Goal: Information Seeking & Learning: Learn about a topic

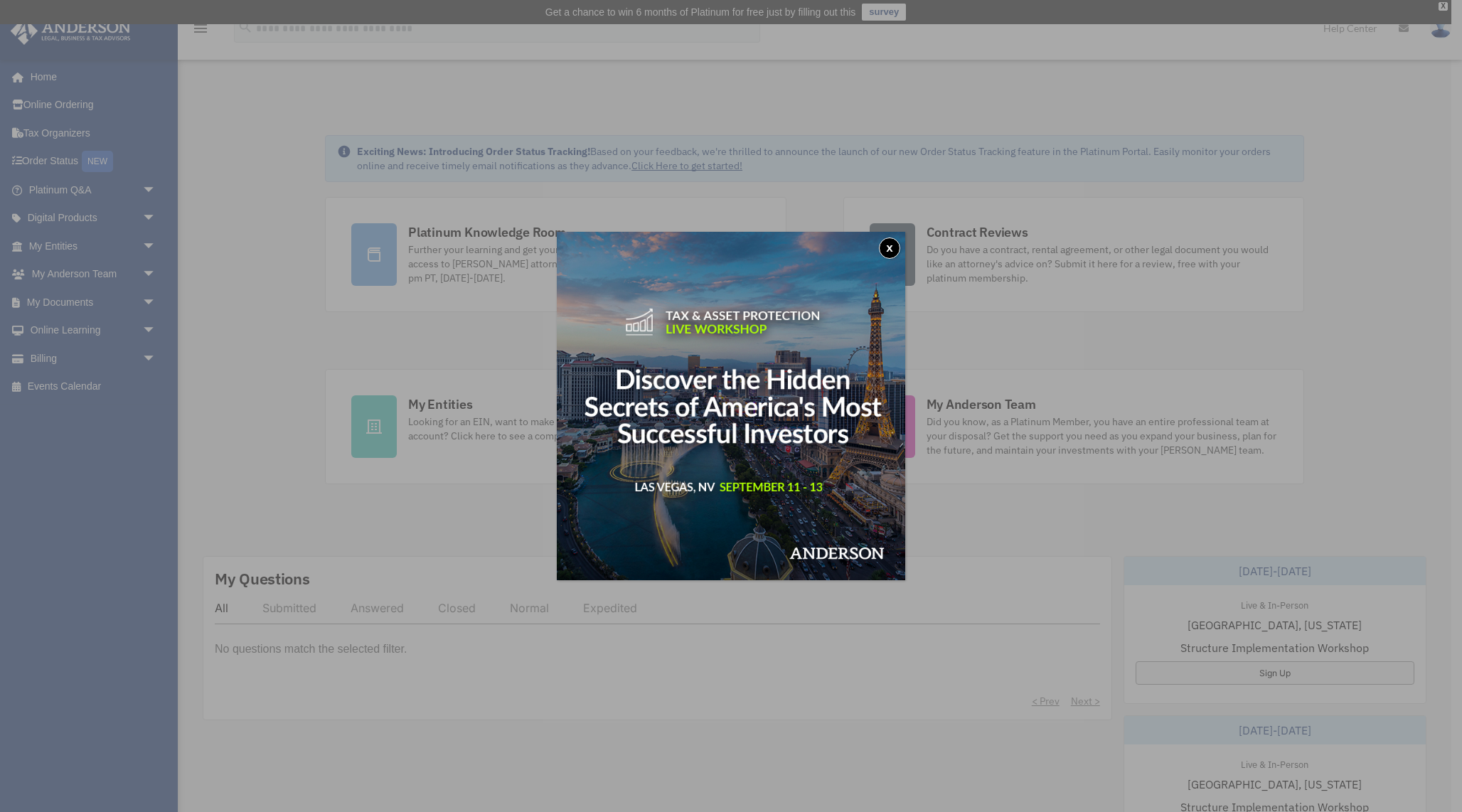
click at [884, 243] on button "x" at bounding box center [889, 248] width 21 height 21
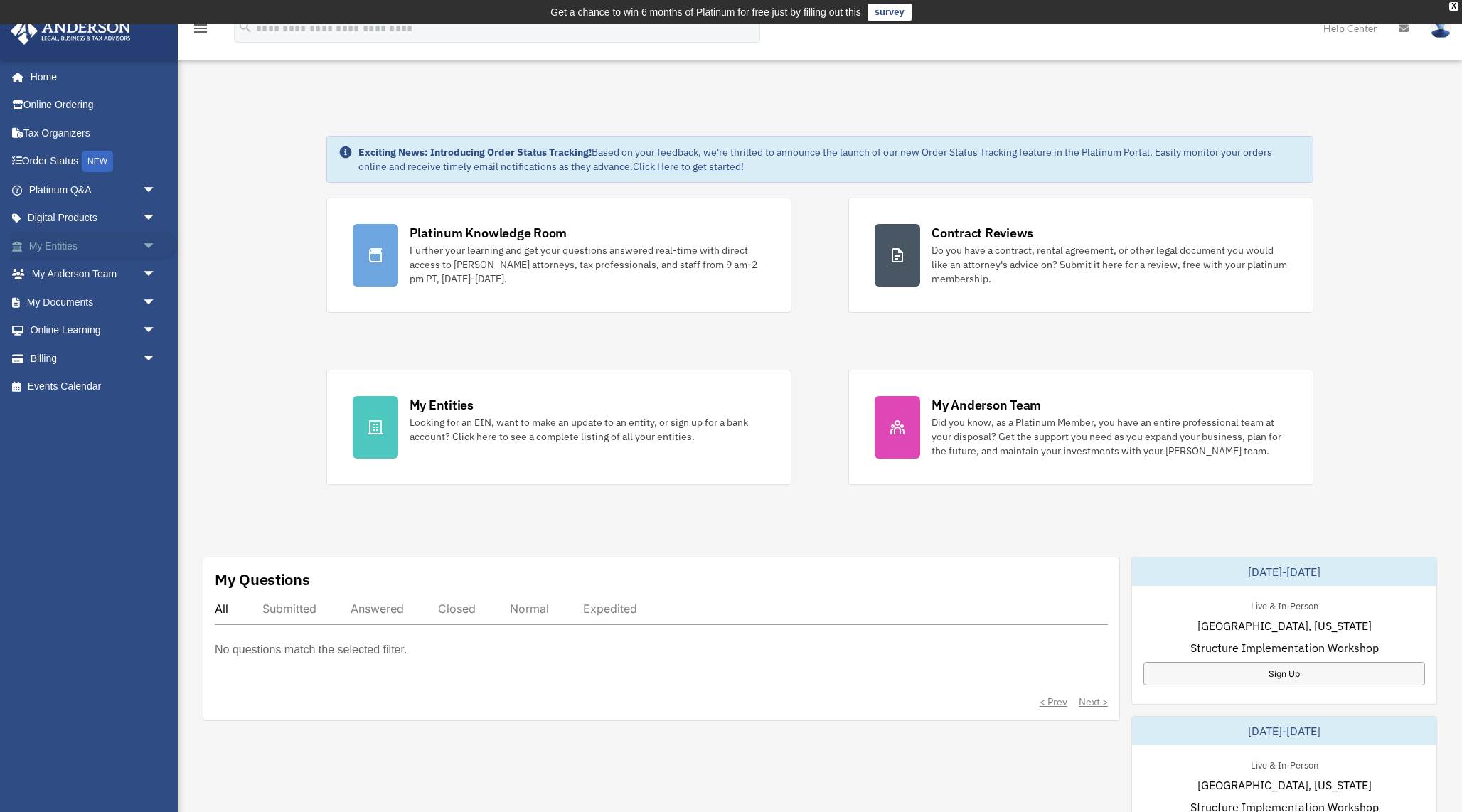
click at [56, 245] on link "My Entities arrow_drop_down" at bounding box center [93, 245] width 167 height 28
click at [150, 242] on span "arrow_drop_down" at bounding box center [155, 246] width 28 height 29
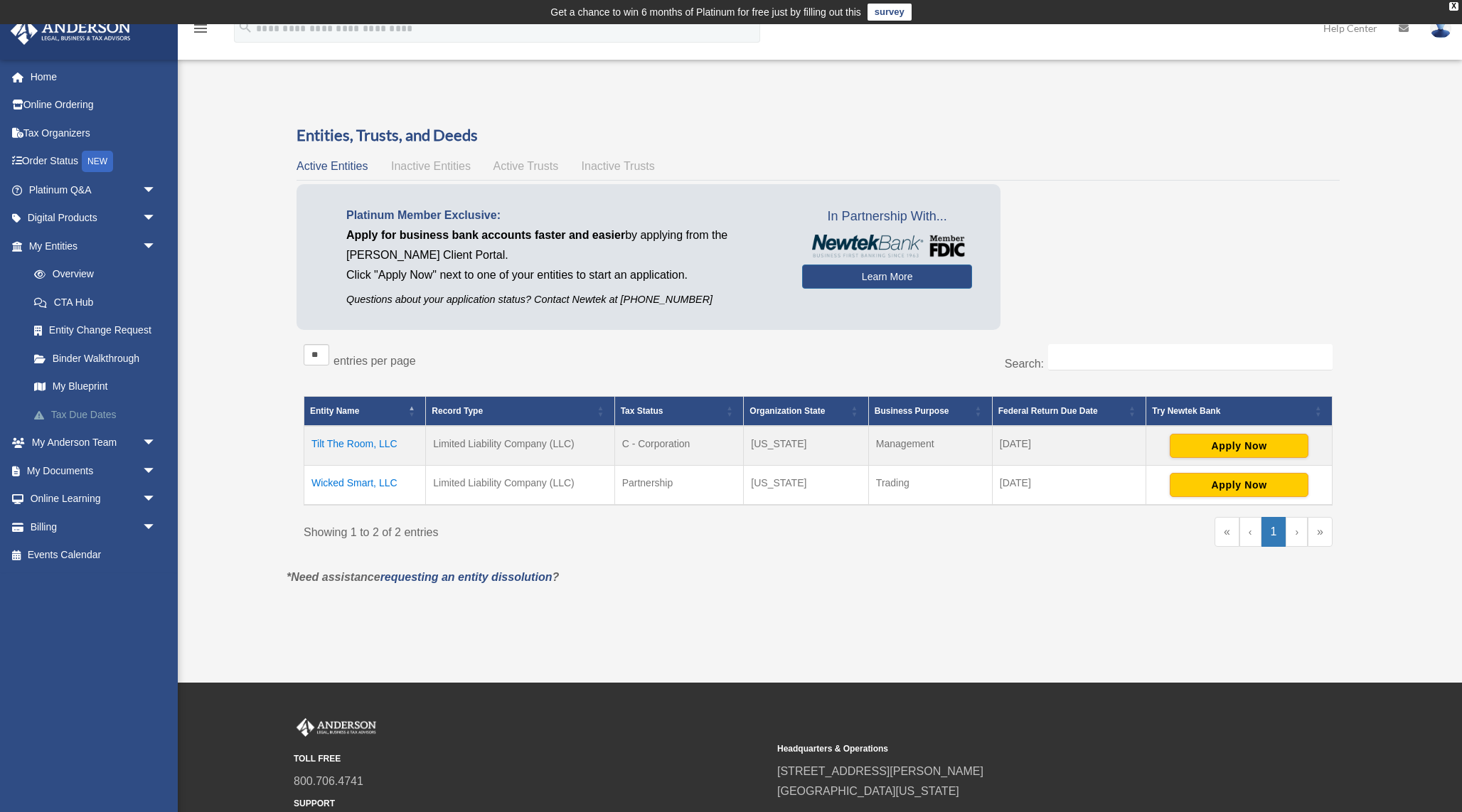
click at [93, 408] on link "Tax Due Dates" at bounding box center [99, 414] width 158 height 28
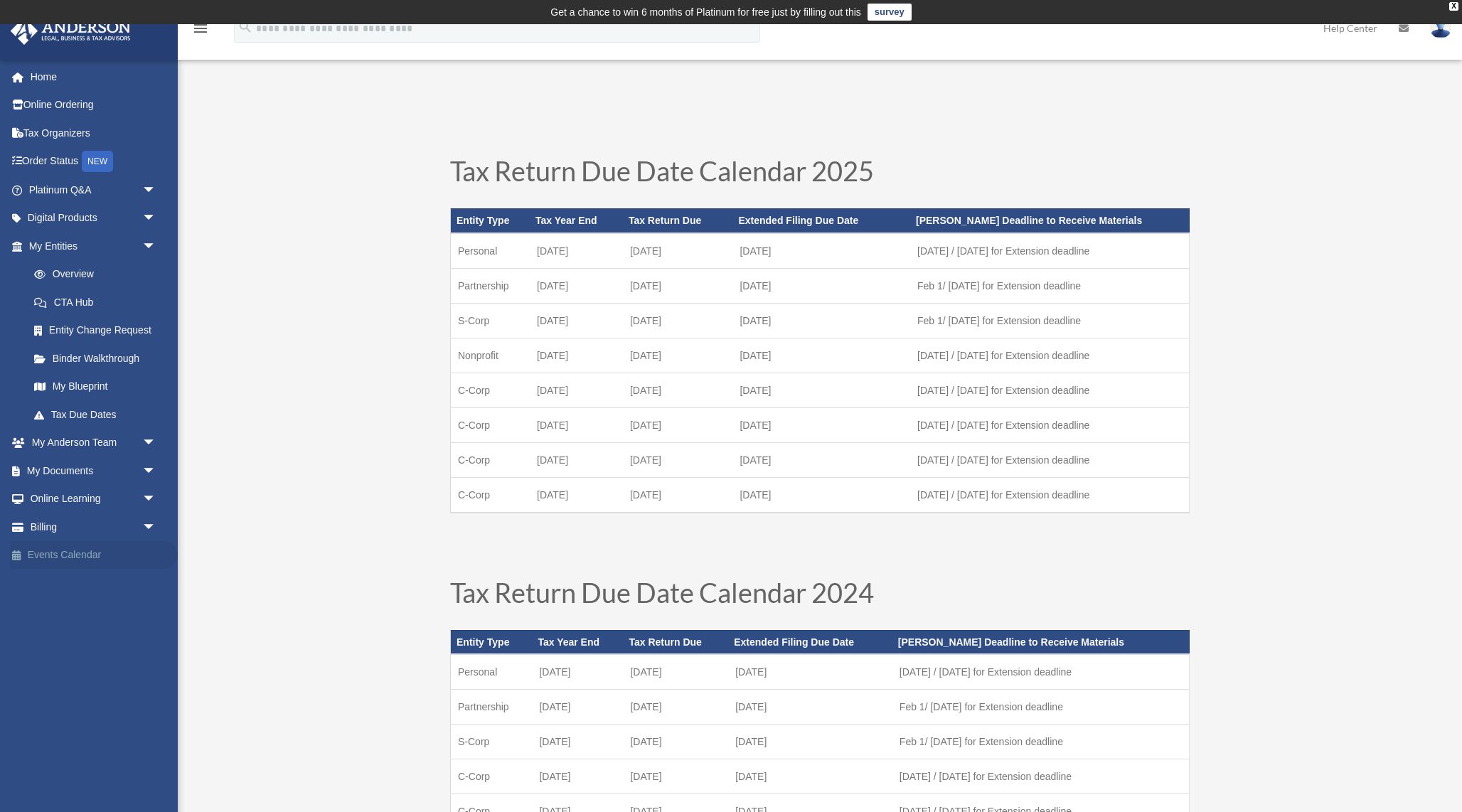
click at [50, 555] on link "Events Calendar" at bounding box center [93, 555] width 167 height 28
click at [43, 555] on link "Events Calendar" at bounding box center [93, 555] width 167 height 28
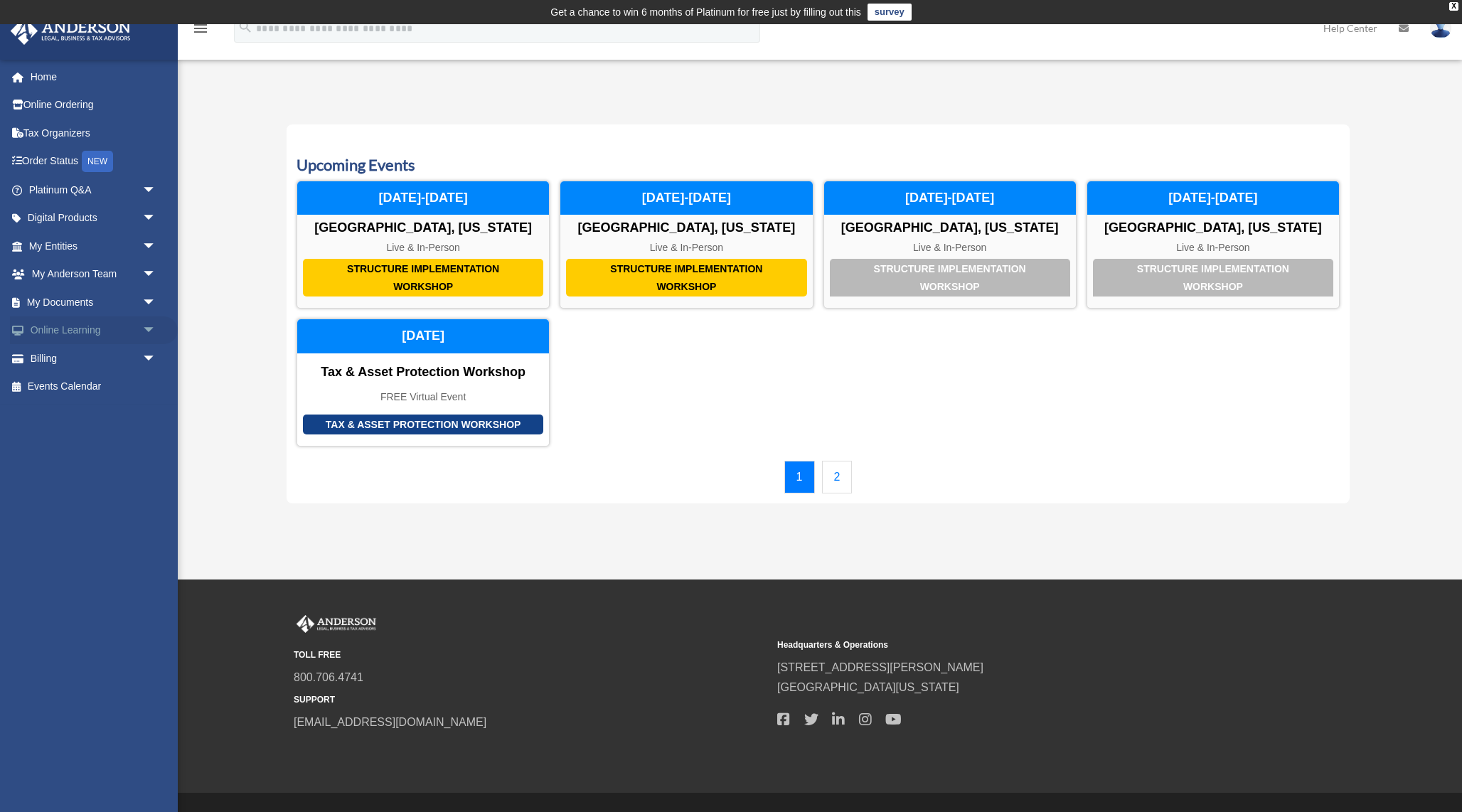
click at [73, 324] on link "Online Learning arrow_drop_down" at bounding box center [93, 330] width 167 height 28
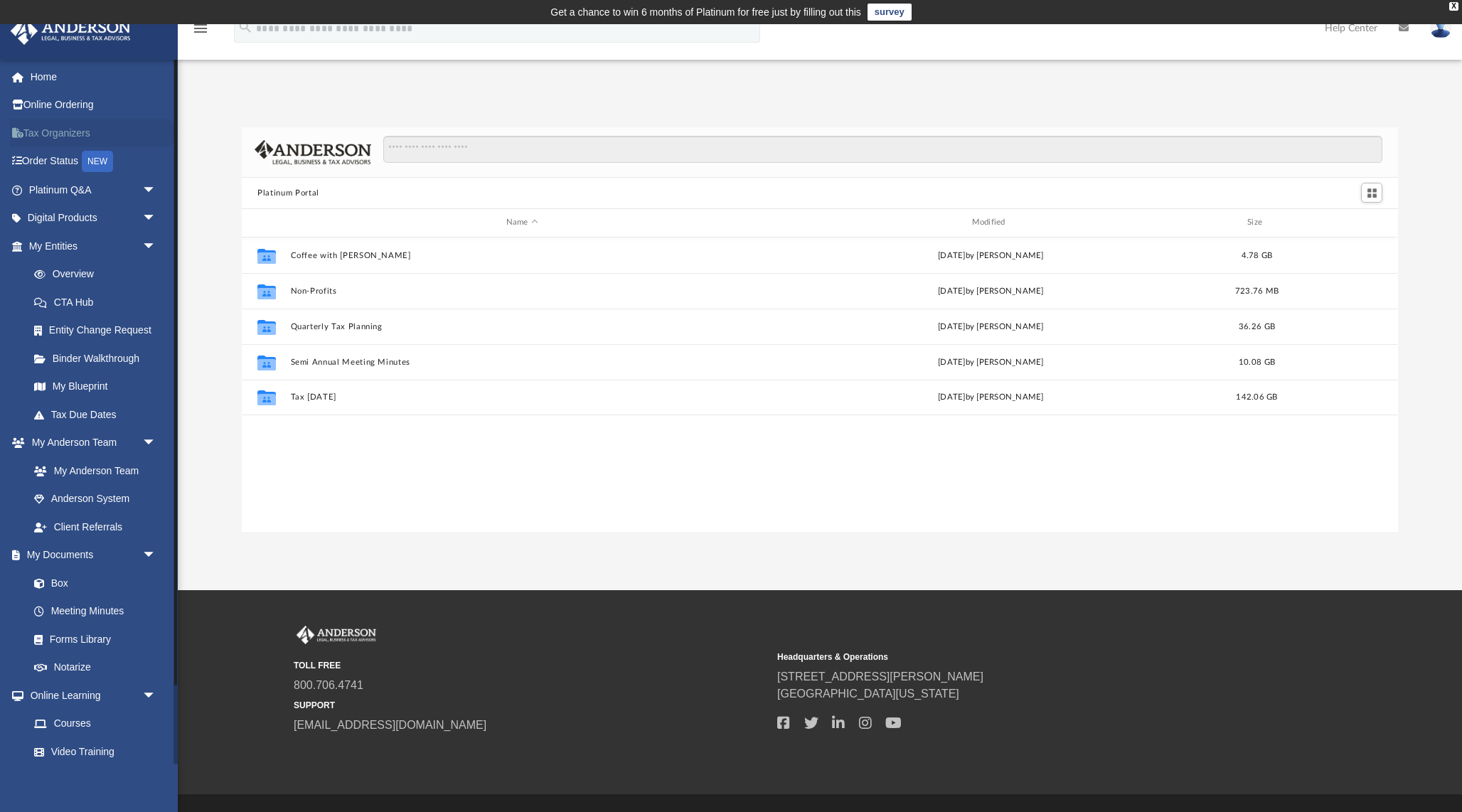
click at [80, 138] on link "Tax Organizers" at bounding box center [93, 133] width 167 height 28
click at [78, 129] on link "Tax Organizers" at bounding box center [93, 133] width 167 height 28
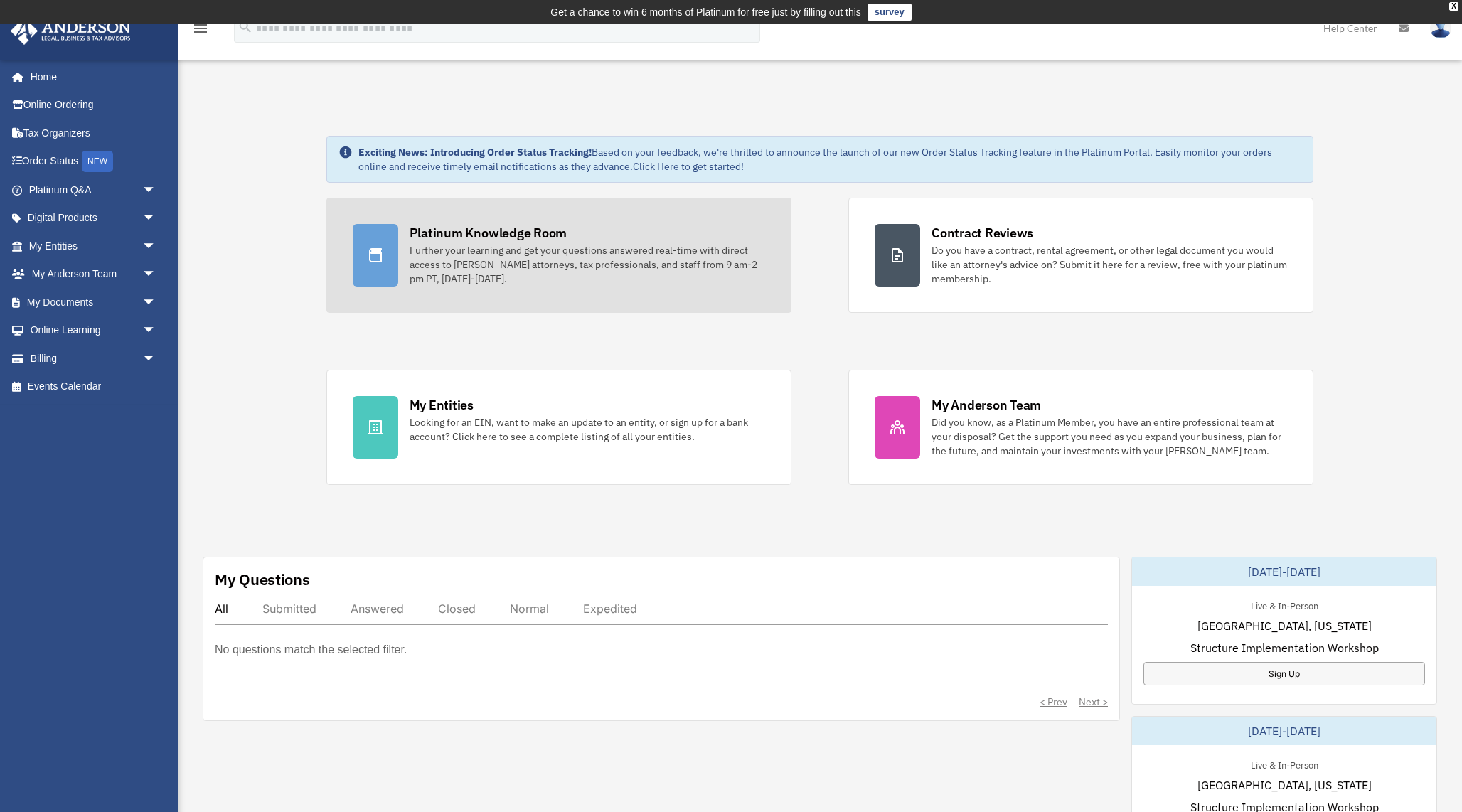
click at [457, 230] on div "Platinum Knowledge Room" at bounding box center [488, 233] width 158 height 18
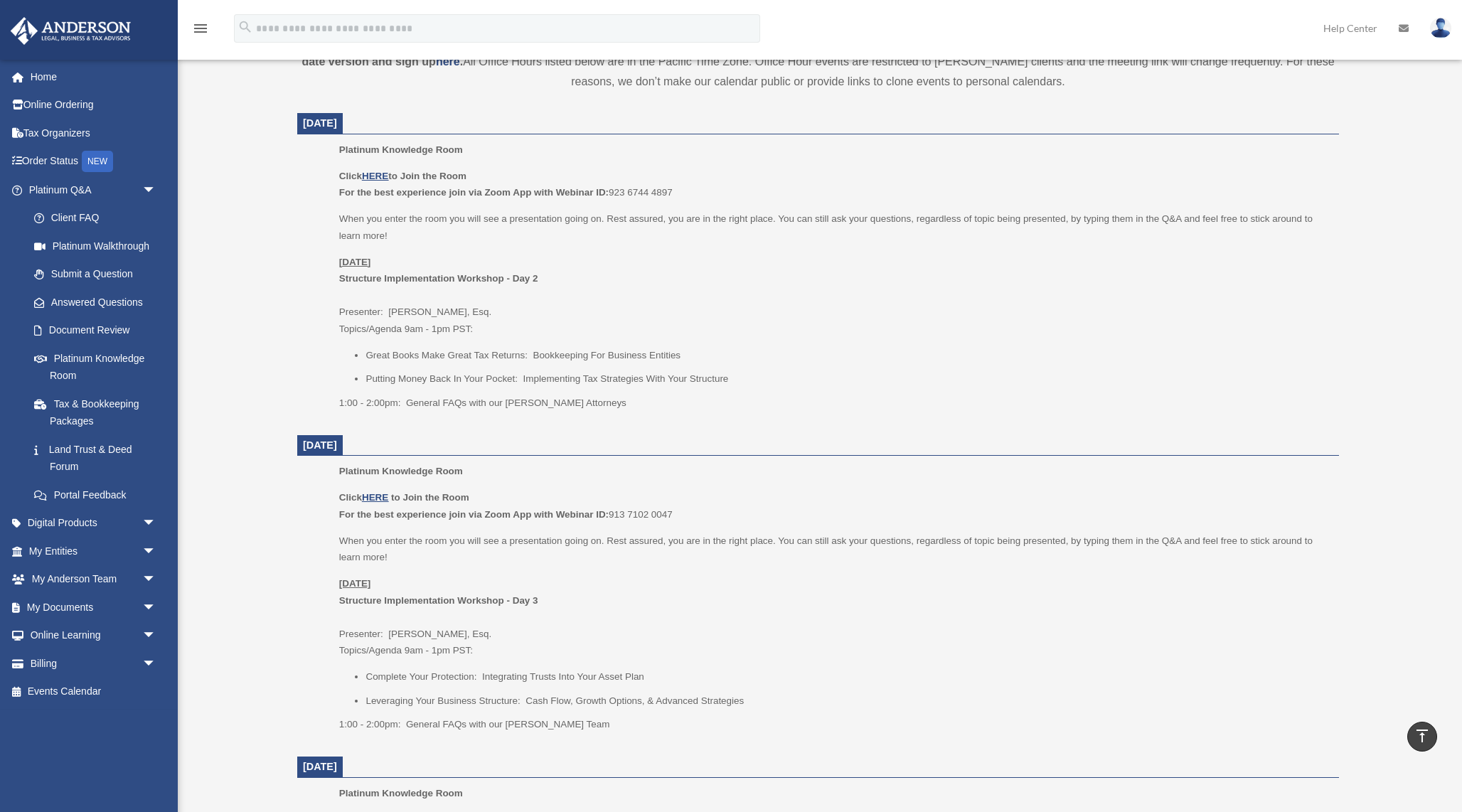
scroll to position [546, 0]
click at [378, 174] on u "HERE" at bounding box center [375, 177] width 26 height 11
